Goal: Task Accomplishment & Management: Manage account settings

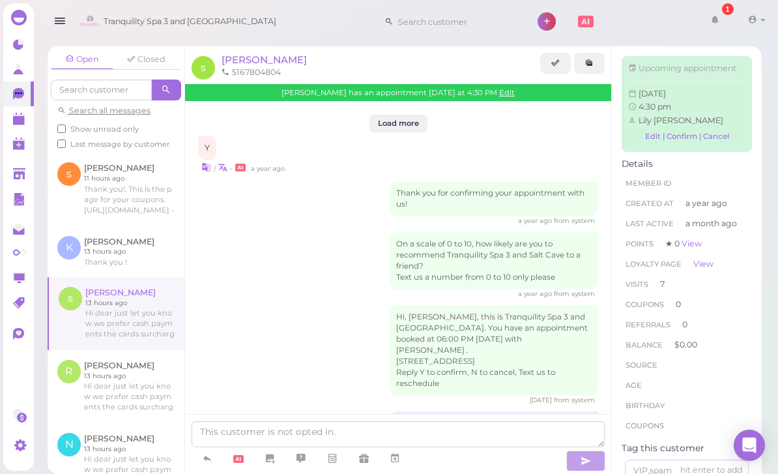
scroll to position [1593, 0]
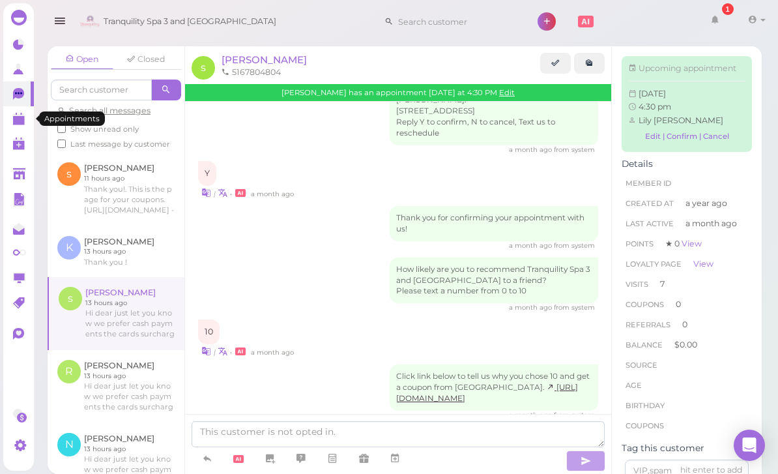
click at [23, 128] on link at bounding box center [18, 118] width 31 height 25
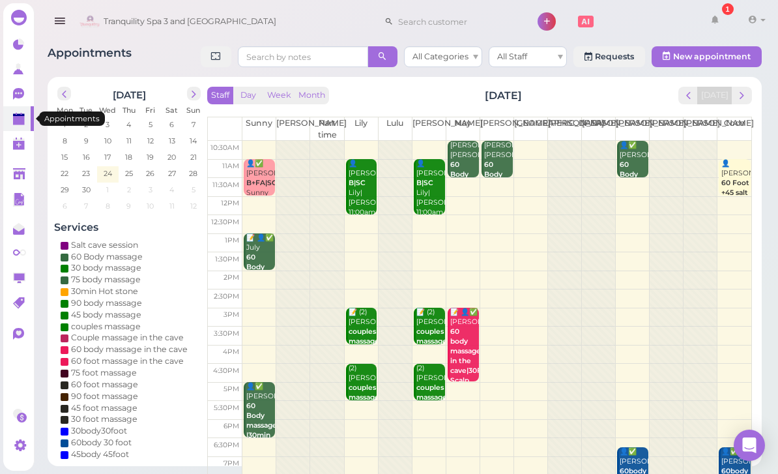
click at [18, 123] on polygon at bounding box center [19, 120] width 12 height 9
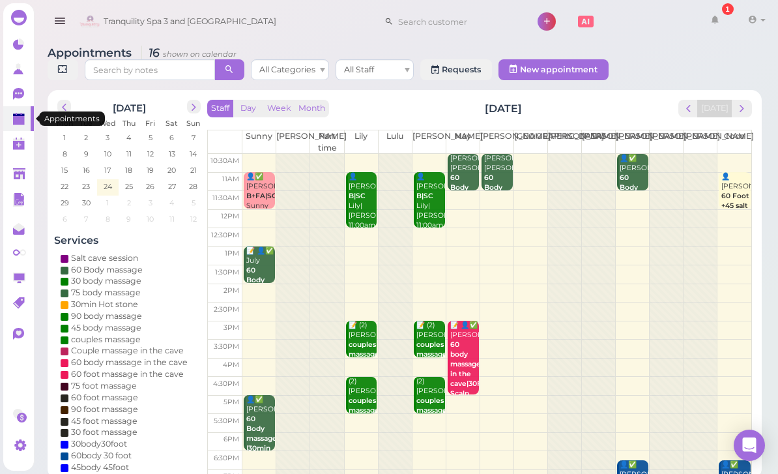
click at [750, 392] on td at bounding box center [496, 386] width 509 height 19
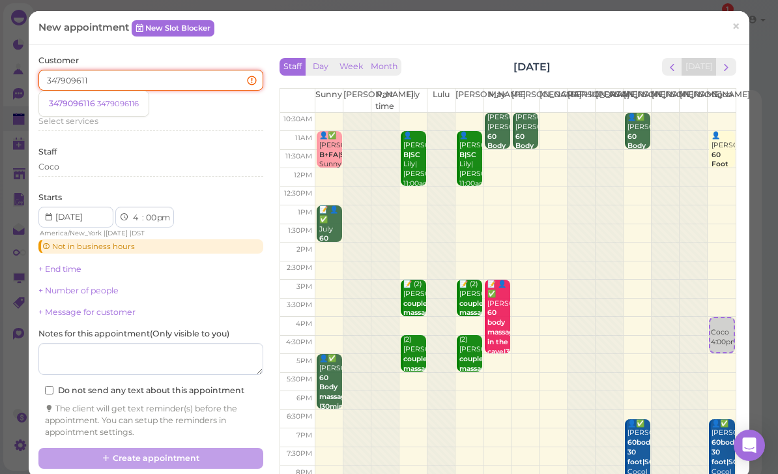
type input "3479096116"
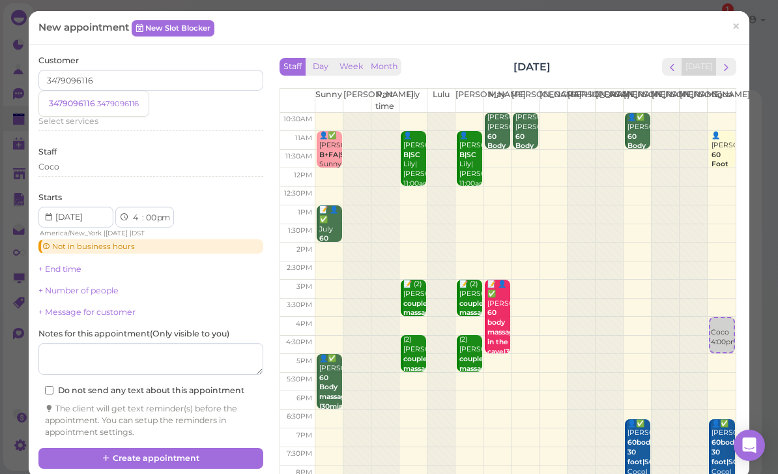
click at [117, 104] on small "3479096116" at bounding box center [118, 103] width 42 height 9
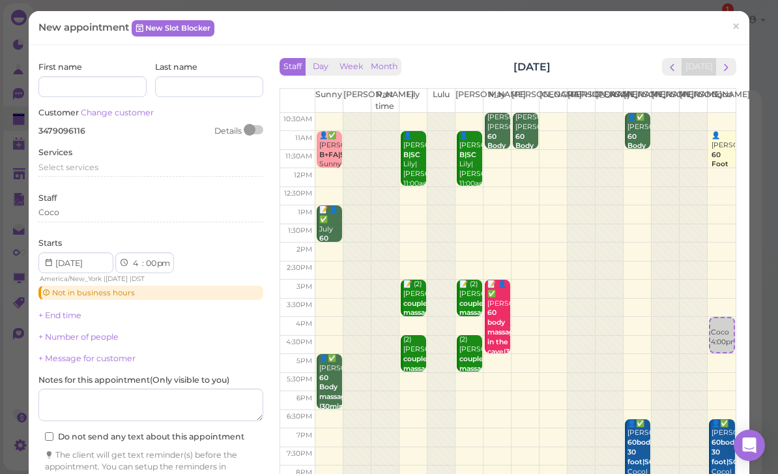
click at [91, 168] on span "Select services" at bounding box center [68, 167] width 60 height 10
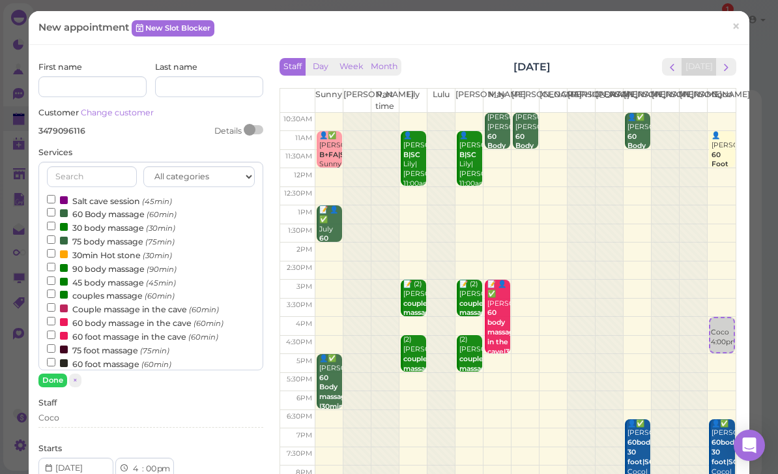
click at [117, 291] on label "couples massage (60min)" at bounding box center [111, 295] width 128 height 14
click at [55, 291] on input "couples massage (60min)" at bounding box center [51, 293] width 8 height 8
click at [53, 381] on button "Done" at bounding box center [52, 380] width 29 height 14
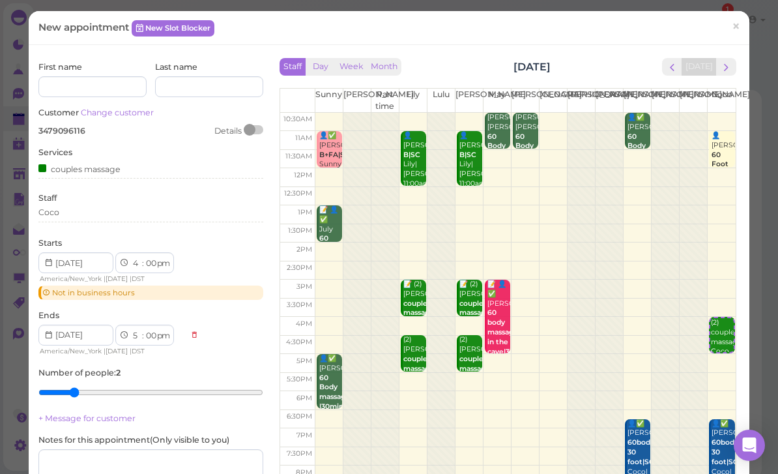
click at [88, 207] on div "Coco" at bounding box center [150, 213] width 225 height 12
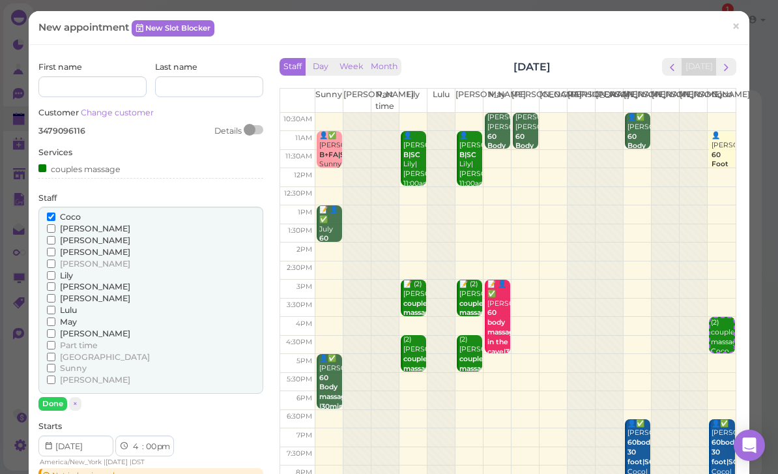
click at [73, 224] on span "[PERSON_NAME]" at bounding box center [95, 229] width 70 height 10
click at [55, 224] on input "[PERSON_NAME]" at bounding box center [51, 228] width 8 height 8
click at [48, 397] on button "Done" at bounding box center [52, 404] width 29 height 14
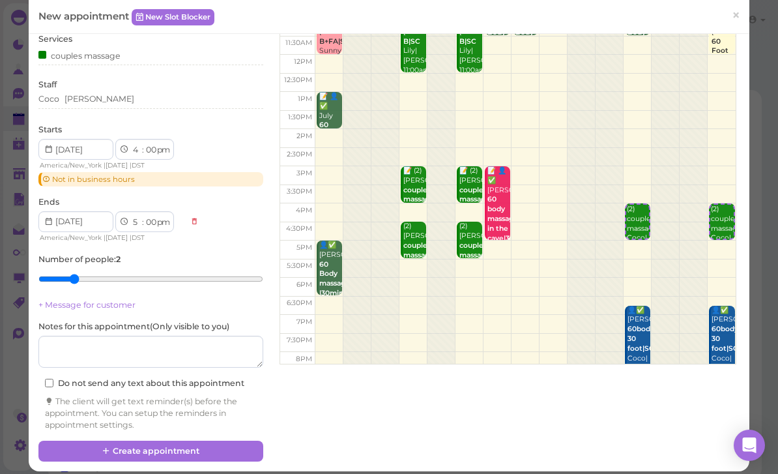
scroll to position [113, 0]
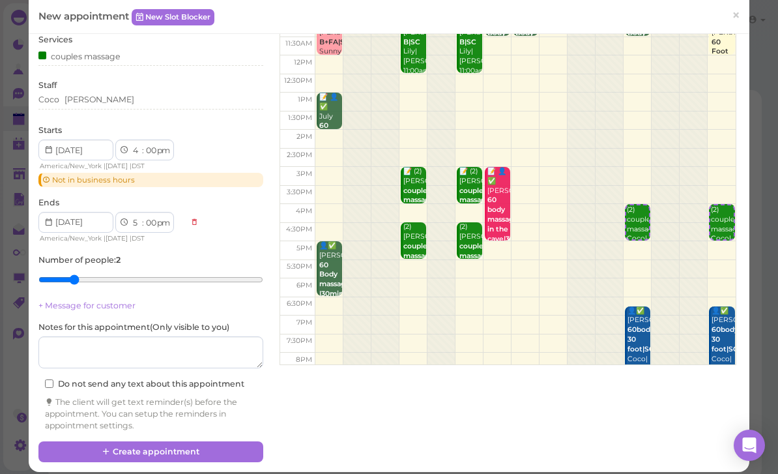
click at [187, 443] on button "Create appointment" at bounding box center [150, 451] width 225 height 21
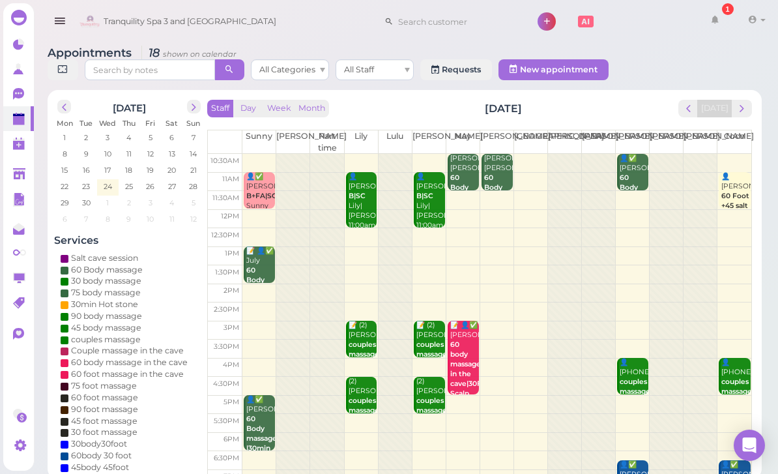
click at [621, 379] on b "couples massage" at bounding box center [635, 386] width 31 height 18
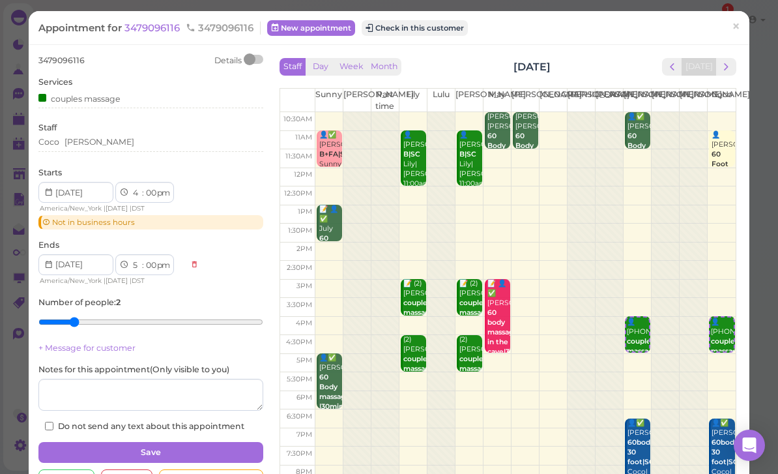
click at [153, 31] on span "3479096116" at bounding box center [153, 28] width 58 height 12
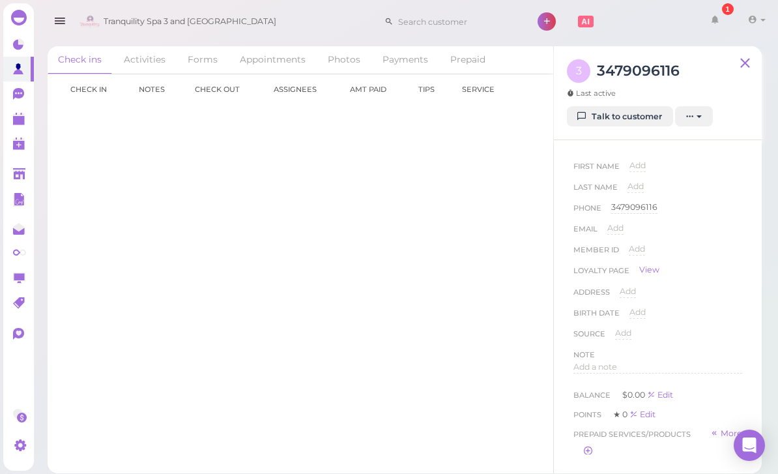
click at [630, 116] on link "Talk to customer" at bounding box center [620, 116] width 106 height 21
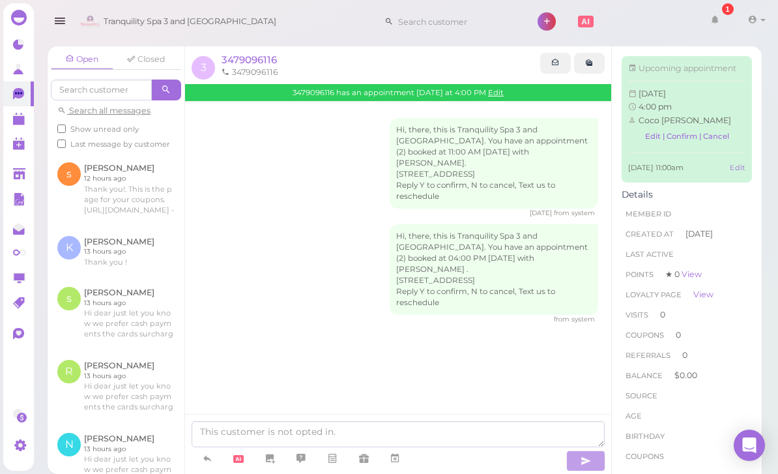
click at [250, 63] on span "3479096116" at bounding box center [249, 59] width 55 height 12
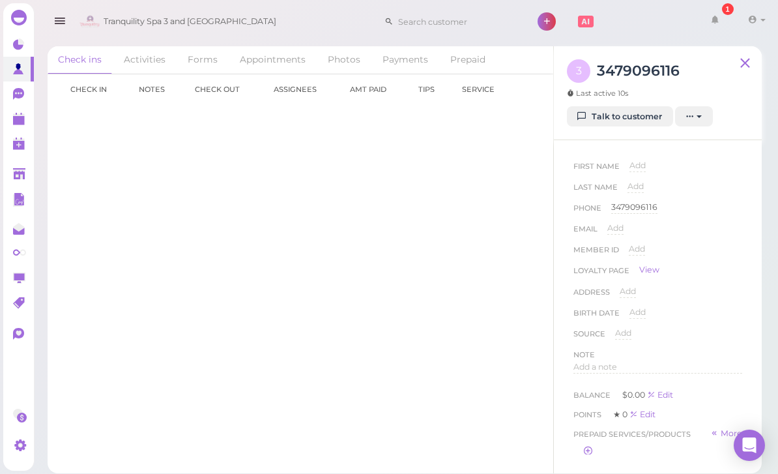
click at [270, 59] on link "Appointments" at bounding box center [272, 59] width 87 height 27
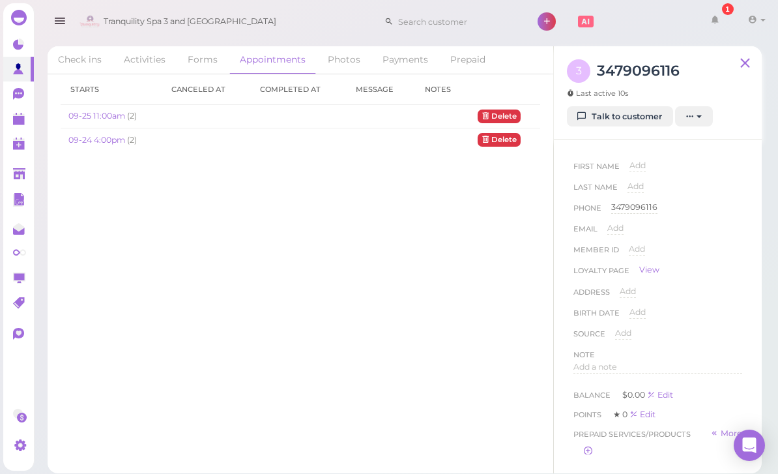
click at [118, 115] on link "09-25 11:00am" at bounding box center [97, 116] width 59 height 10
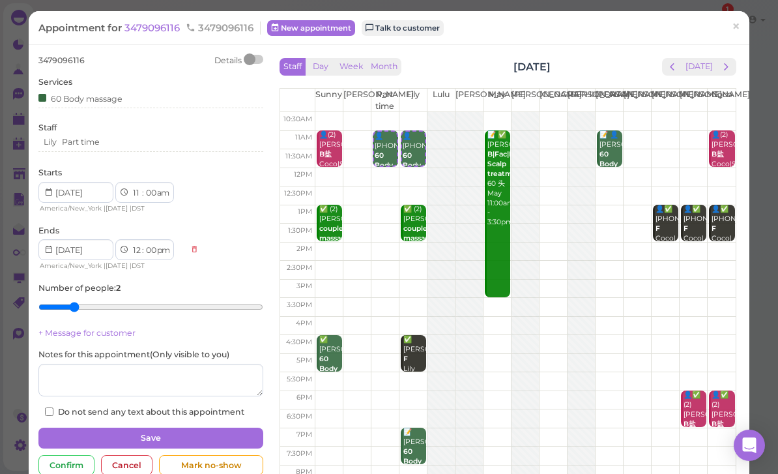
click at [126, 463] on div "Cancel" at bounding box center [126, 465] width 51 height 21
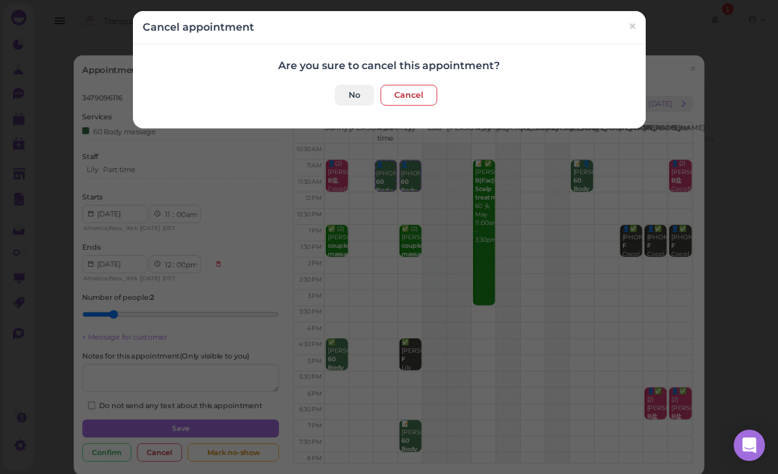
click at [411, 102] on button "Cancel" at bounding box center [409, 95] width 57 height 21
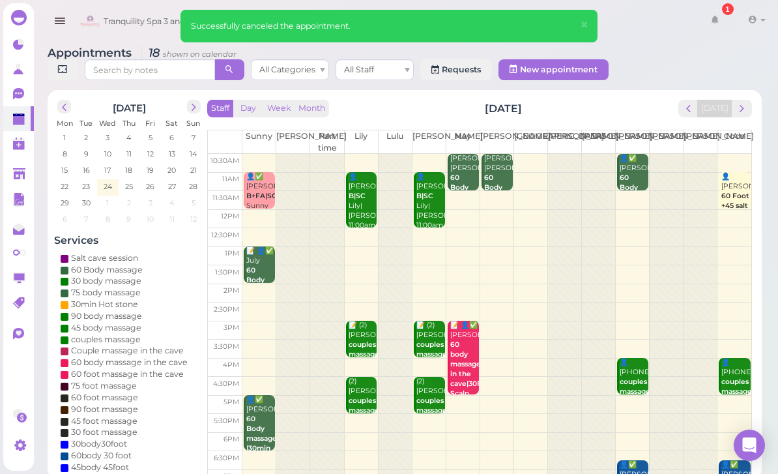
click at [742, 104] on span "next" at bounding box center [742, 108] width 12 height 12
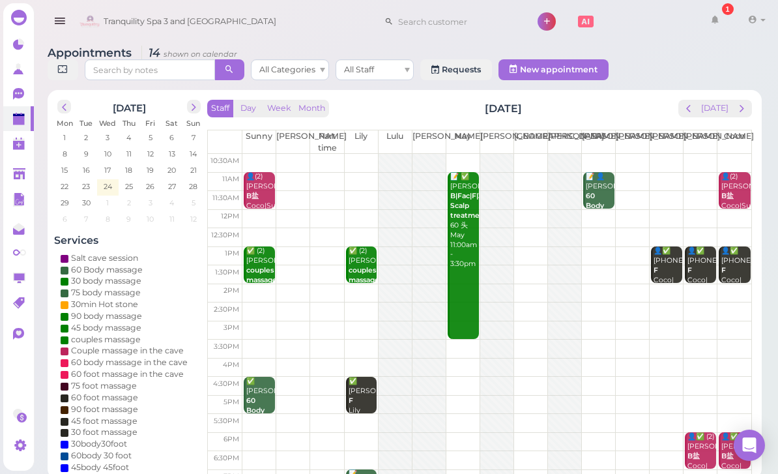
click at [682, 115] on button "prev" at bounding box center [689, 109] width 20 height 18
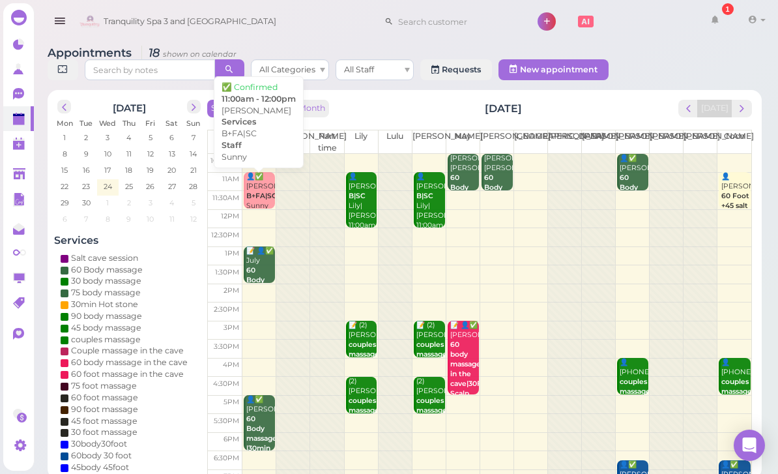
click at [253, 193] on b "B+FA|SC" at bounding box center [261, 196] width 31 height 8
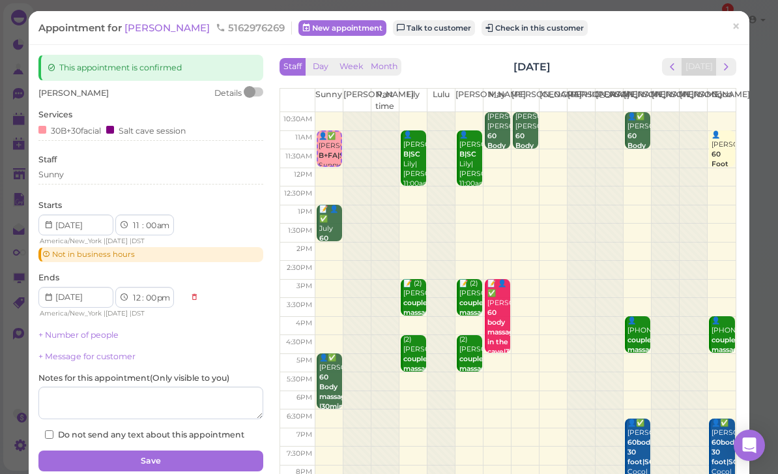
click at [740, 27] on span "×" at bounding box center [736, 27] width 8 height 18
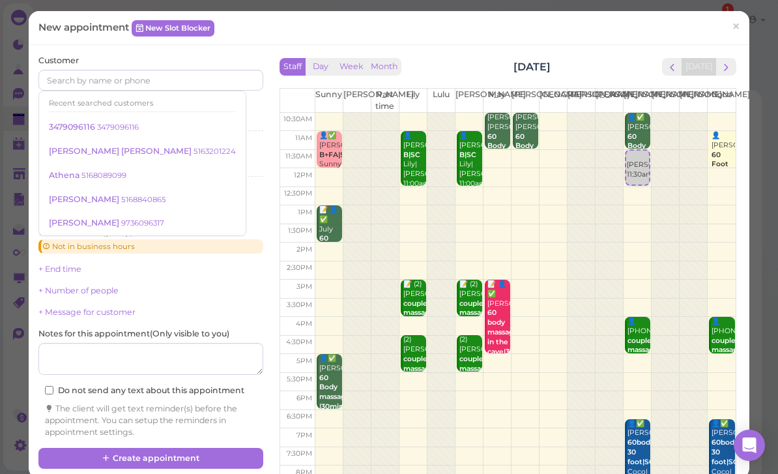
click at [727, 143] on div "👤[PERSON_NAME] 60 Foot +45 salt Coco 11:00am - 12:00pm" at bounding box center [723, 179] width 24 height 97
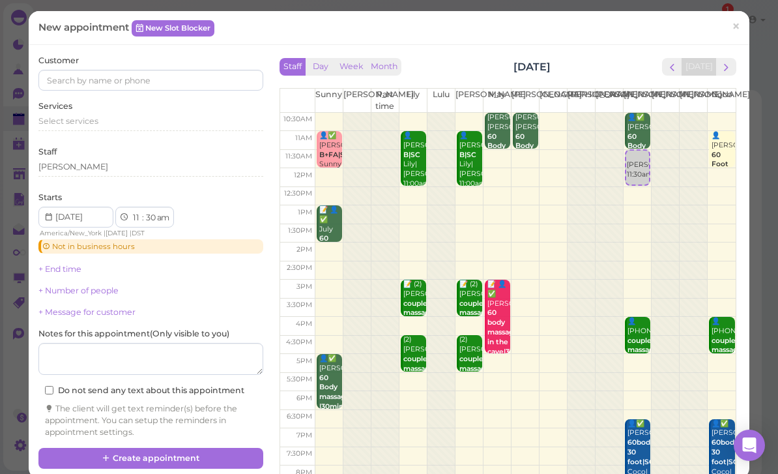
click at [735, 26] on span "×" at bounding box center [736, 27] width 8 height 18
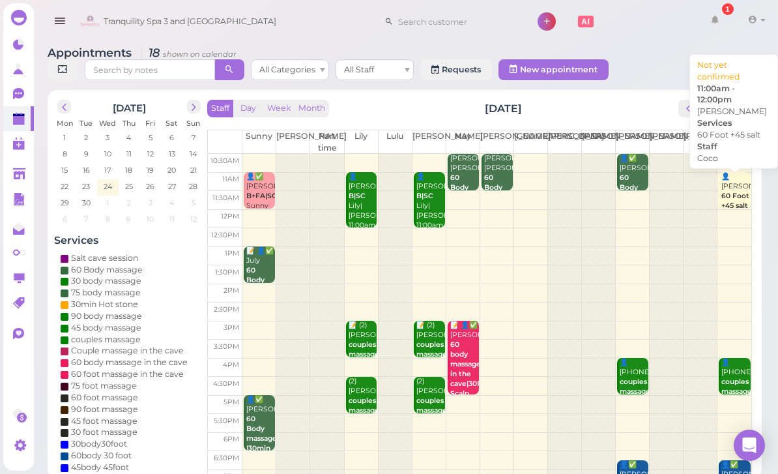
click at [733, 192] on b "60 Foot +45 salt" at bounding box center [736, 201] width 28 height 18
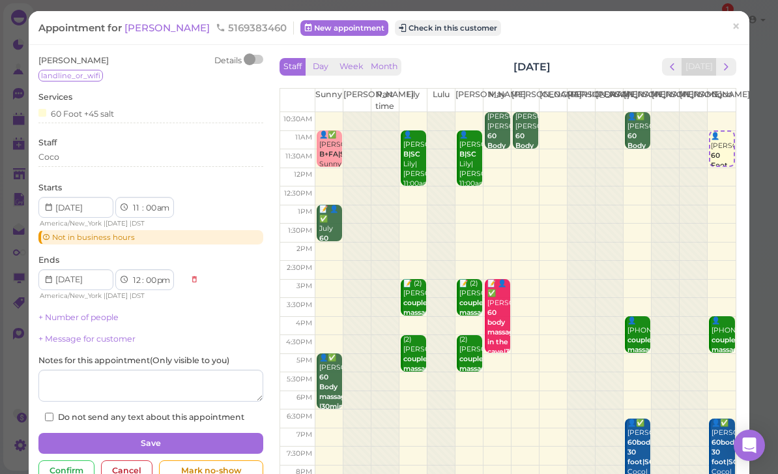
click at [216, 22] on span "5169383460" at bounding box center [251, 28] width 71 height 12
click at [135, 31] on span "[PERSON_NAME]" at bounding box center [168, 28] width 88 height 12
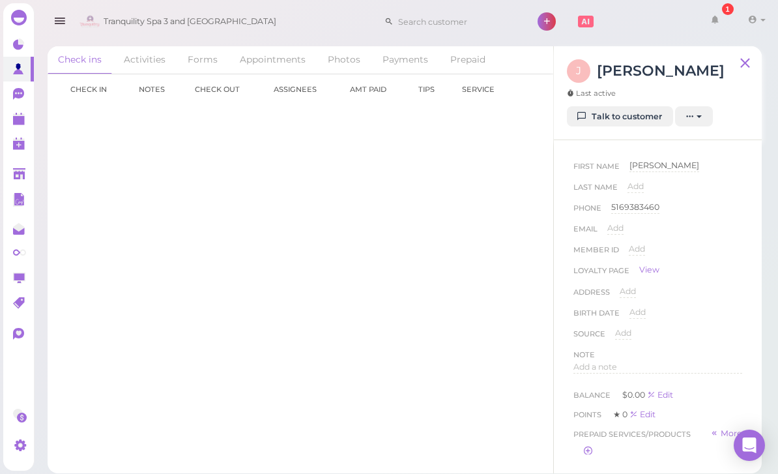
click at [626, 123] on link "Talk to customer" at bounding box center [620, 116] width 106 height 21
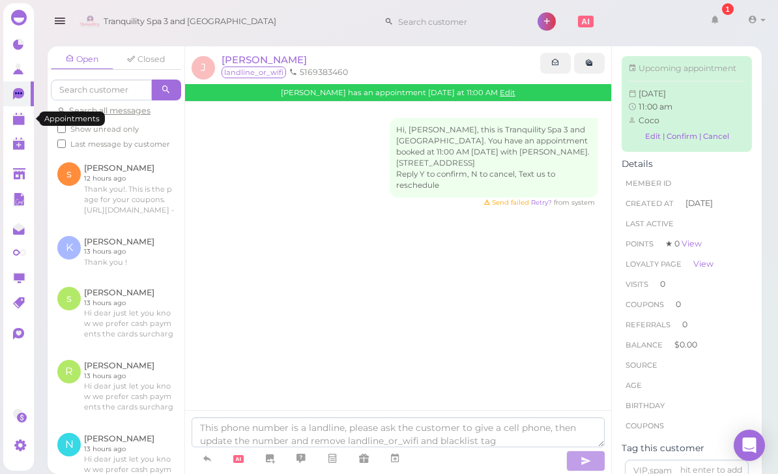
click at [22, 125] on icon at bounding box center [20, 120] width 14 height 14
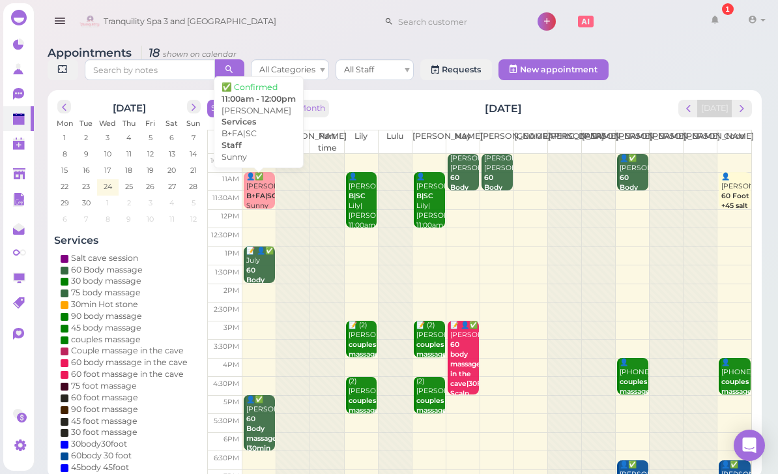
click at [264, 193] on b "B+FA|SC" at bounding box center [261, 196] width 31 height 8
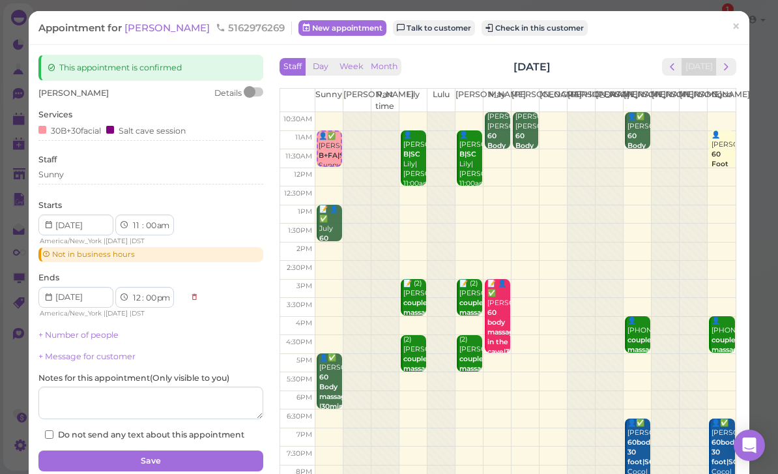
click at [143, 33] on span "[PERSON_NAME]" at bounding box center [168, 28] width 88 height 12
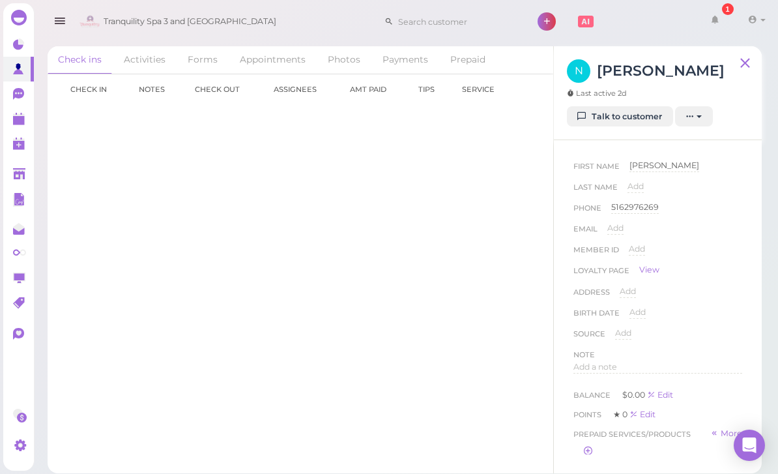
click at [628, 123] on link "Talk to customer" at bounding box center [620, 116] width 106 height 21
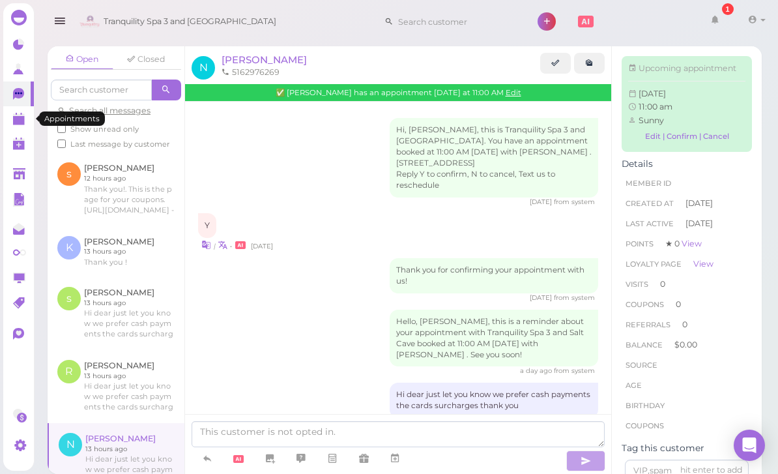
click at [14, 121] on polygon at bounding box center [19, 120] width 12 height 9
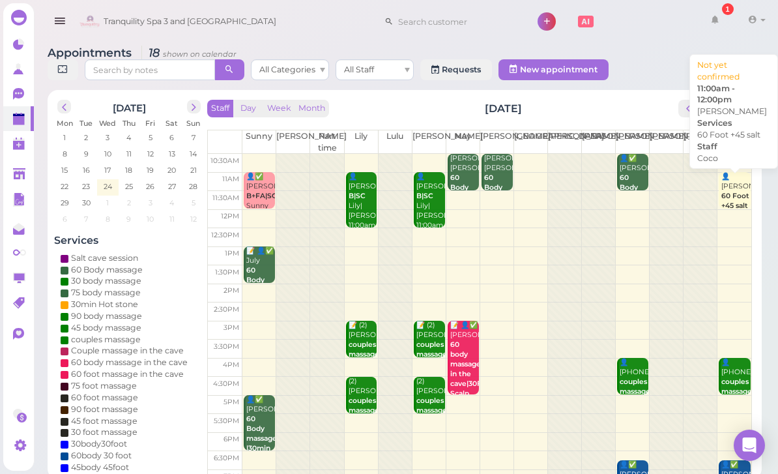
click at [736, 198] on b "60 Foot +45 salt" at bounding box center [736, 201] width 28 height 18
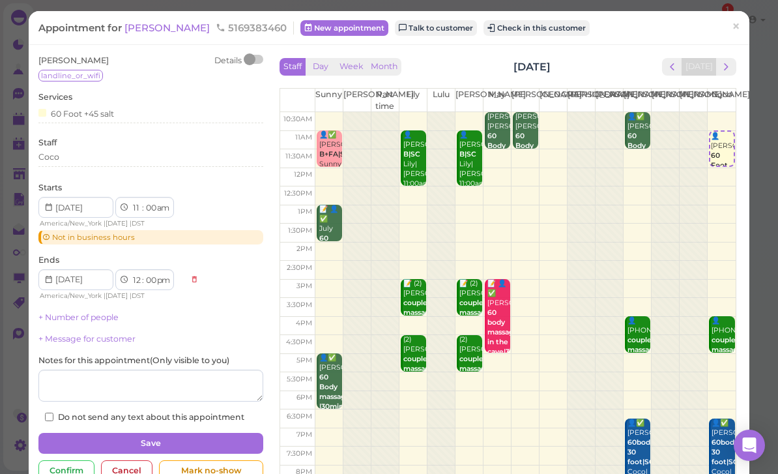
click at [142, 25] on span "[PERSON_NAME]" at bounding box center [168, 28] width 88 height 12
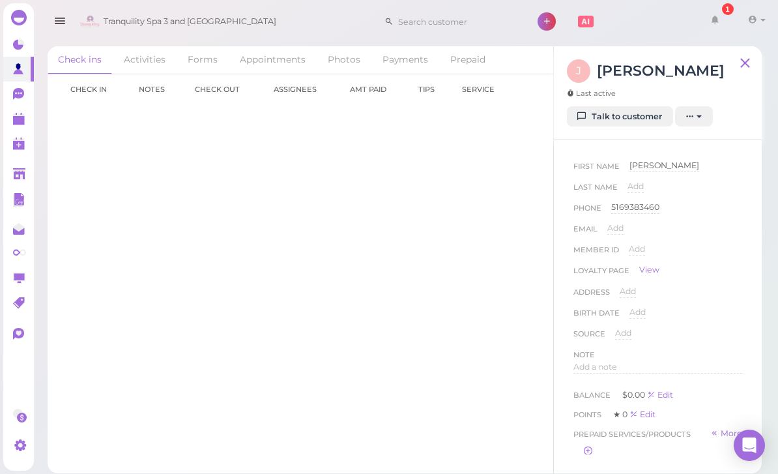
click at [628, 119] on link "Talk to customer" at bounding box center [620, 116] width 106 height 21
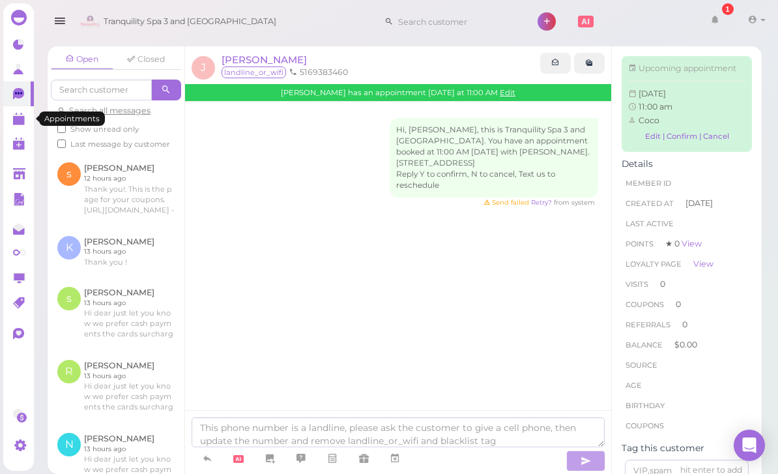
click at [22, 121] on polygon at bounding box center [19, 120] width 12 height 9
